Goal: Contribute content

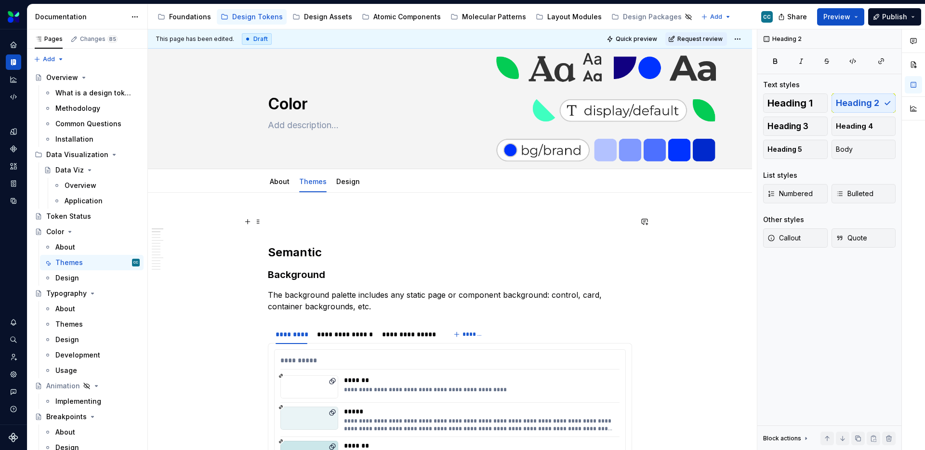
click at [432, 219] on p at bounding box center [450, 222] width 364 height 12
click at [351, 252] on h2 "Semantic" at bounding box center [450, 252] width 364 height 15
click at [269, 255] on h2 "Semantic" at bounding box center [450, 252] width 364 height 15
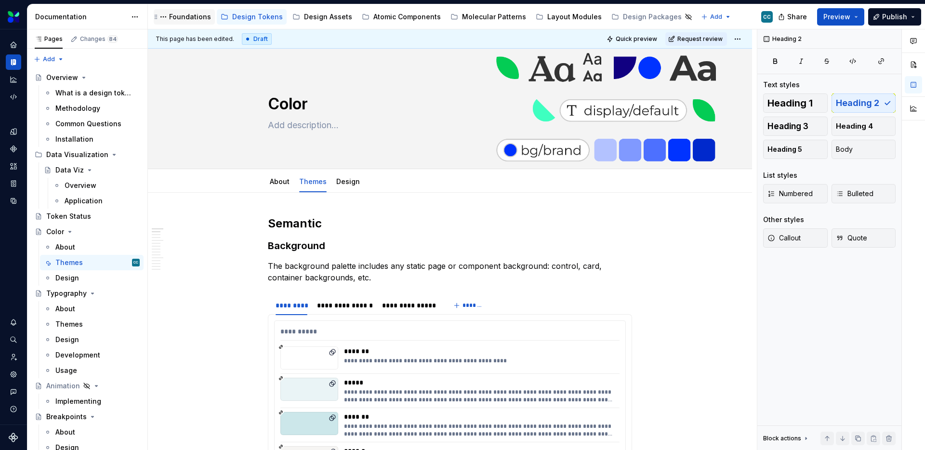
click at [183, 13] on div "Foundations" at bounding box center [190, 17] width 42 height 10
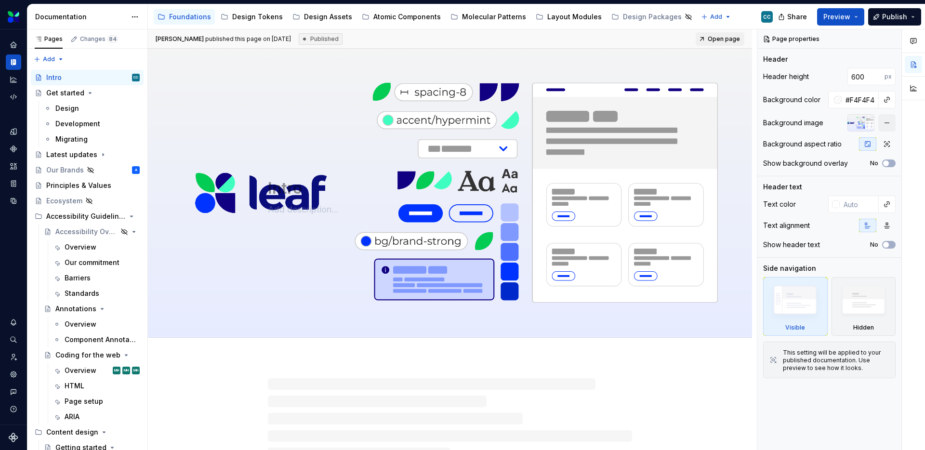
click at [715, 12] on div "Accessibility guide for tree Page tree. Navigate the tree with the arrow keys. …" at bounding box center [464, 16] width 632 height 25
click at [703, 17] on html "Leaf Design System CC Dataset Cigna Healthcare Documentation Accessibility guid…" at bounding box center [462, 225] width 925 height 450
click at [706, 51] on div "New group" at bounding box center [727, 51] width 63 height 10
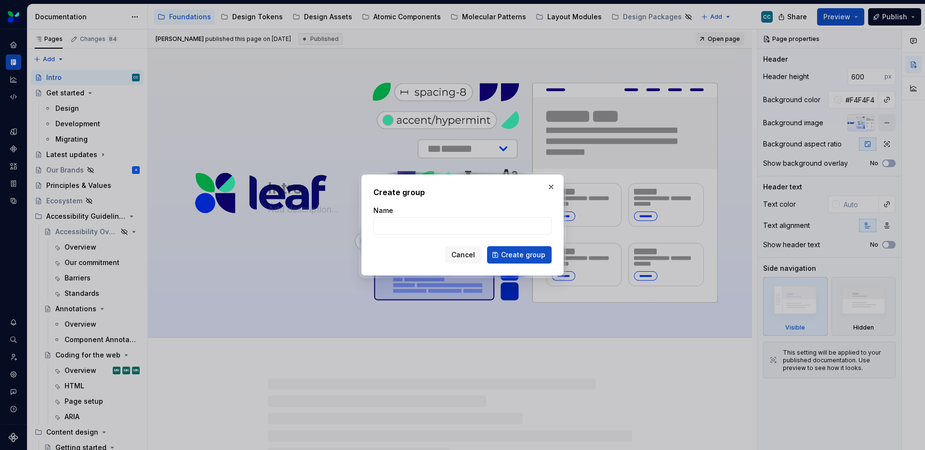
type textarea "*"
type input "AI Hub"
click button "Create group" at bounding box center [519, 254] width 65 height 17
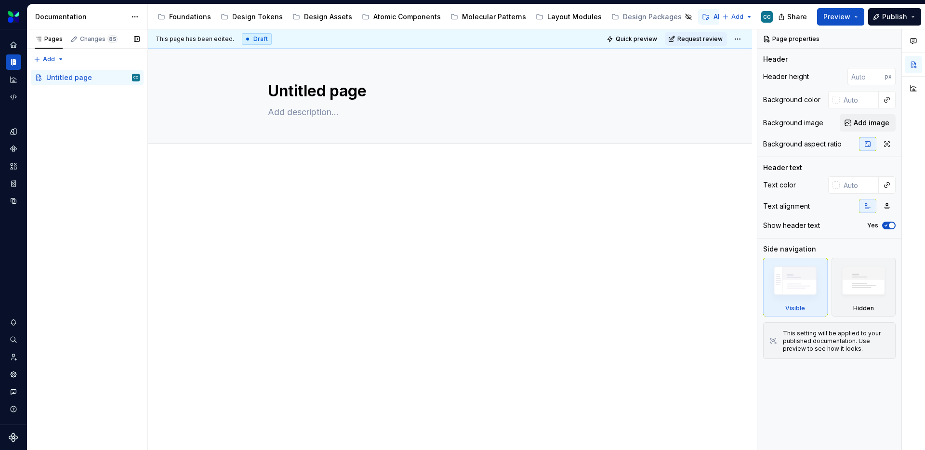
click at [91, 130] on div "Pages Changes 85 Add Accessibility guide for tree Page tree. Navigate the tree …" at bounding box center [87, 239] width 120 height 421
click at [381, 95] on textarea "Untitled page" at bounding box center [448, 90] width 364 height 23
click at [315, 115] on textarea at bounding box center [448, 112] width 364 height 15
click at [102, 170] on div "Pages Changes 85 Add Accessibility guide for tree Page tree. Navigate the tree …" at bounding box center [87, 239] width 120 height 421
drag, startPoint x: 99, startPoint y: 144, endPoint x: 96, endPoint y: 65, distance: 79.5
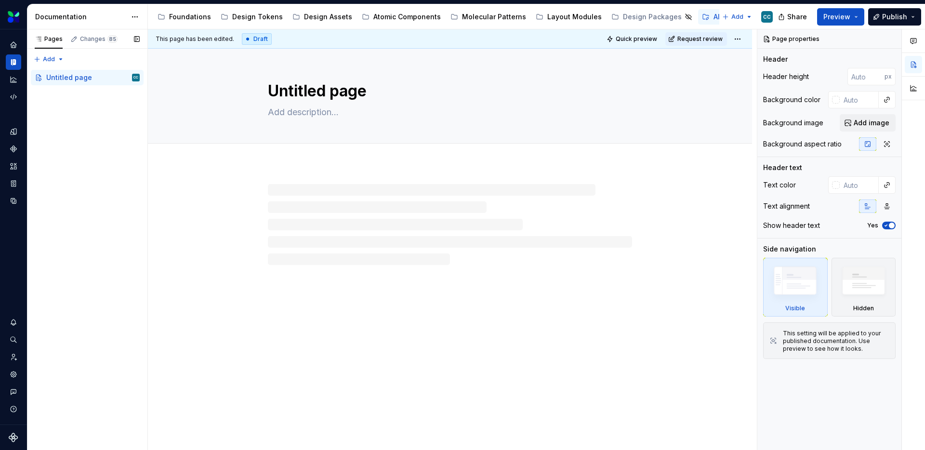
click at [99, 144] on div "Pages Changes 85 Add Accessibility guide for tree Page tree. Navigate the tree …" at bounding box center [87, 239] width 120 height 421
click at [58, 60] on div "Pages Changes 85 Add Accessibility guide for tree Page tree. Navigate the tree …" at bounding box center [87, 239] width 120 height 421
click at [95, 60] on div "Pages Changes 85 Add Accessibility guide for tree Page tree. Navigate the tree …" at bounding box center [87, 239] width 120 height 421
click at [89, 117] on div "Pages Changes 85 Add Accessibility guide for tree Page tree. Navigate the tree …" at bounding box center [87, 239] width 120 height 421
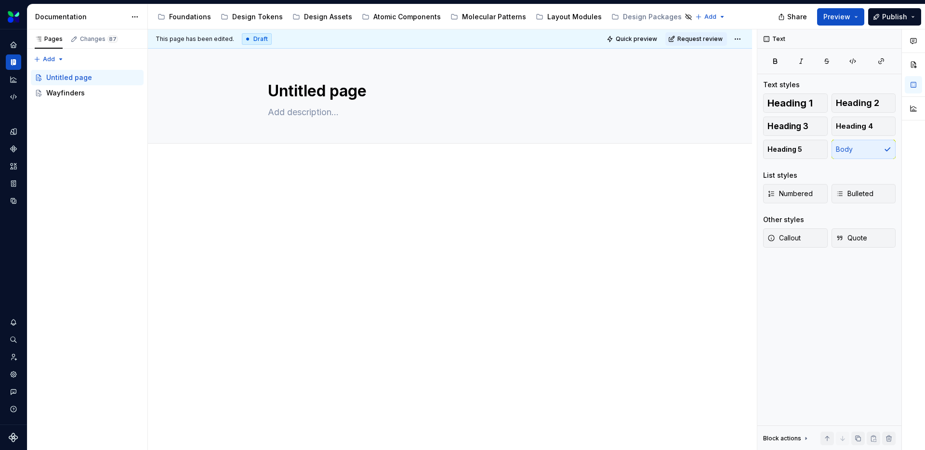
type textarea "*"
